Goal: Task Accomplishment & Management: Manage account settings

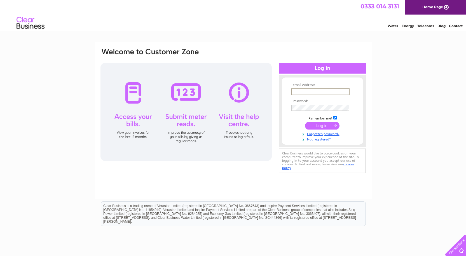
click at [314, 90] on input "text" at bounding box center [320, 91] width 58 height 7
type input "gancars@gmail.com"
click at [327, 122] on td at bounding box center [322, 125] width 65 height 11
click at [320, 121] on input "submit" at bounding box center [322, 125] width 34 height 8
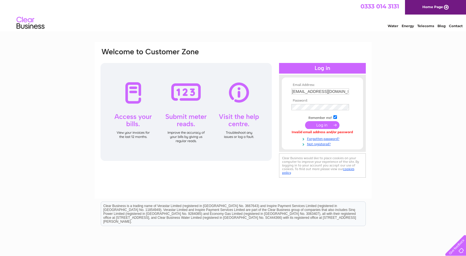
click at [302, 103] on td at bounding box center [322, 107] width 65 height 9
click at [262, 111] on div at bounding box center [186, 112] width 171 height 98
click at [305, 122] on input "submit" at bounding box center [322, 126] width 34 height 8
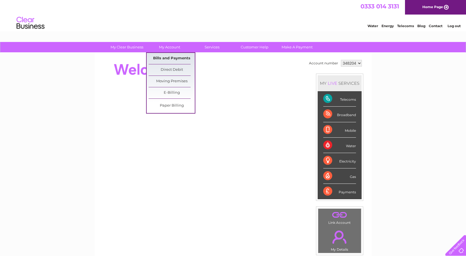
click at [156, 55] on link "Bills and Payments" at bounding box center [172, 58] width 46 height 11
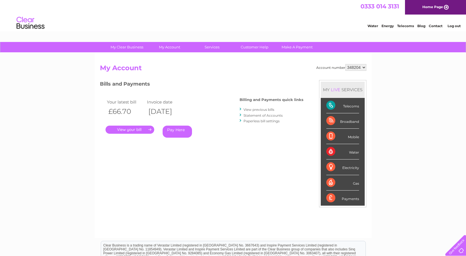
click at [141, 126] on link "." at bounding box center [130, 130] width 49 height 8
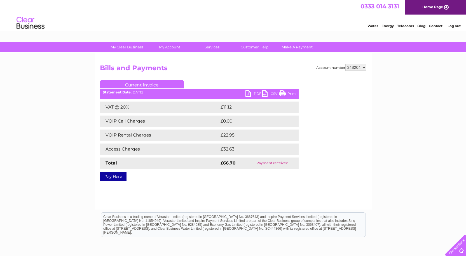
click at [248, 92] on link "PDF" at bounding box center [254, 94] width 17 height 8
click at [249, 91] on link "PDF" at bounding box center [254, 94] width 17 height 8
click at [455, 25] on link "Log out" at bounding box center [454, 26] width 13 height 4
